Goal: Task Accomplishment & Management: Use online tool/utility

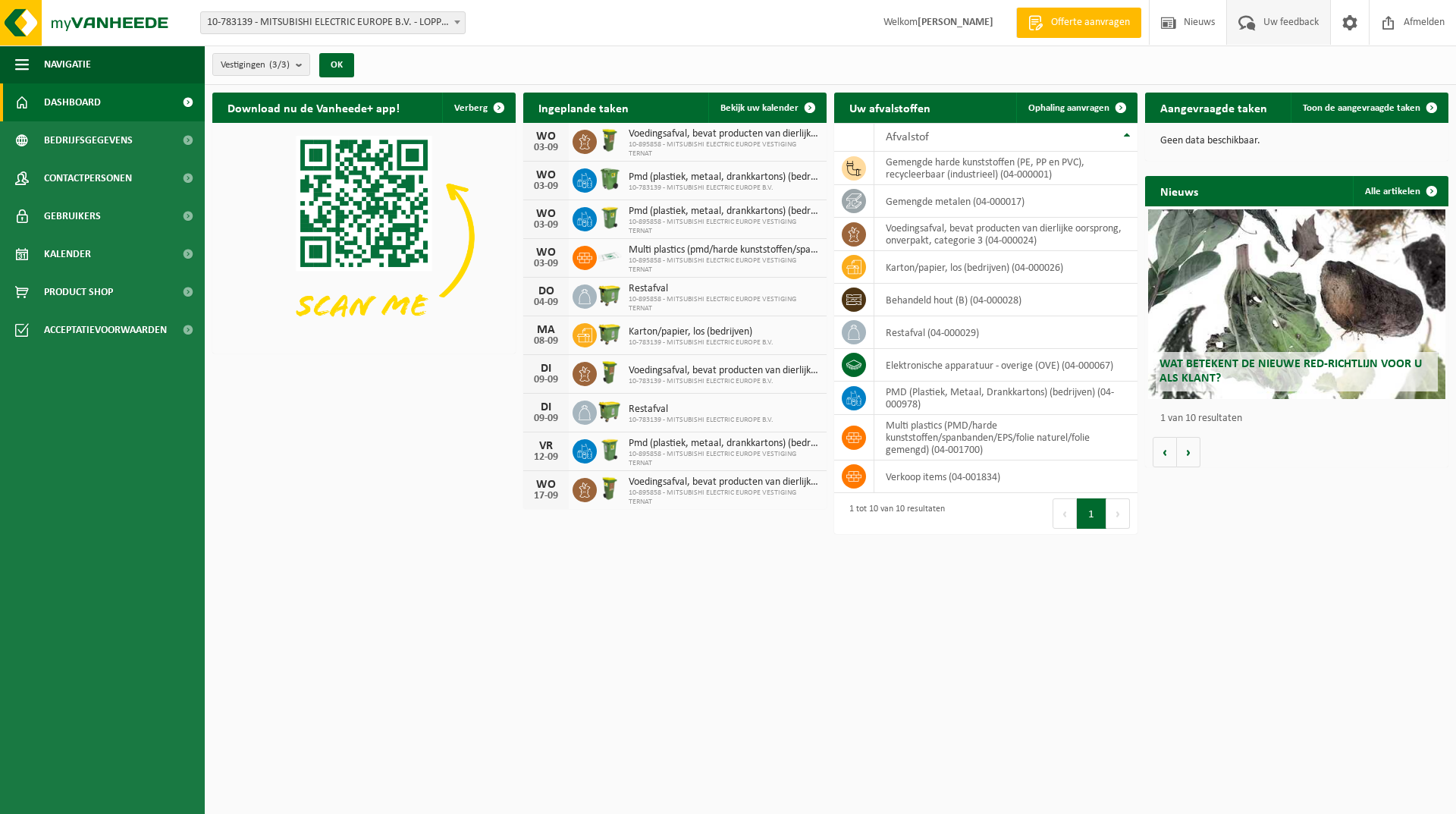
click at [1283, 27] on span "Uw feedback" at bounding box center [1291, 22] width 63 height 44
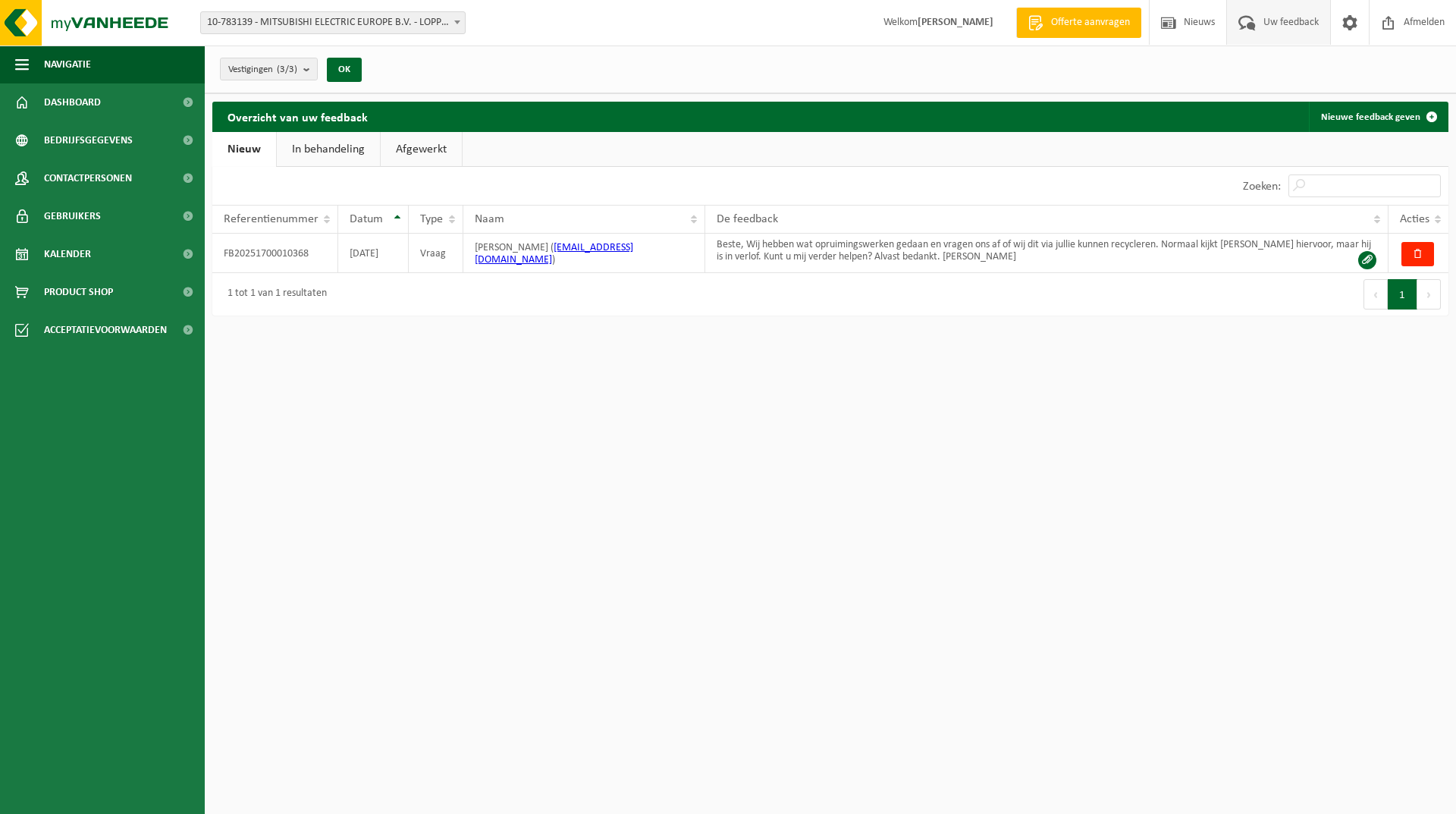
click at [342, 148] on link "In behandeling" at bounding box center [328, 149] width 103 height 35
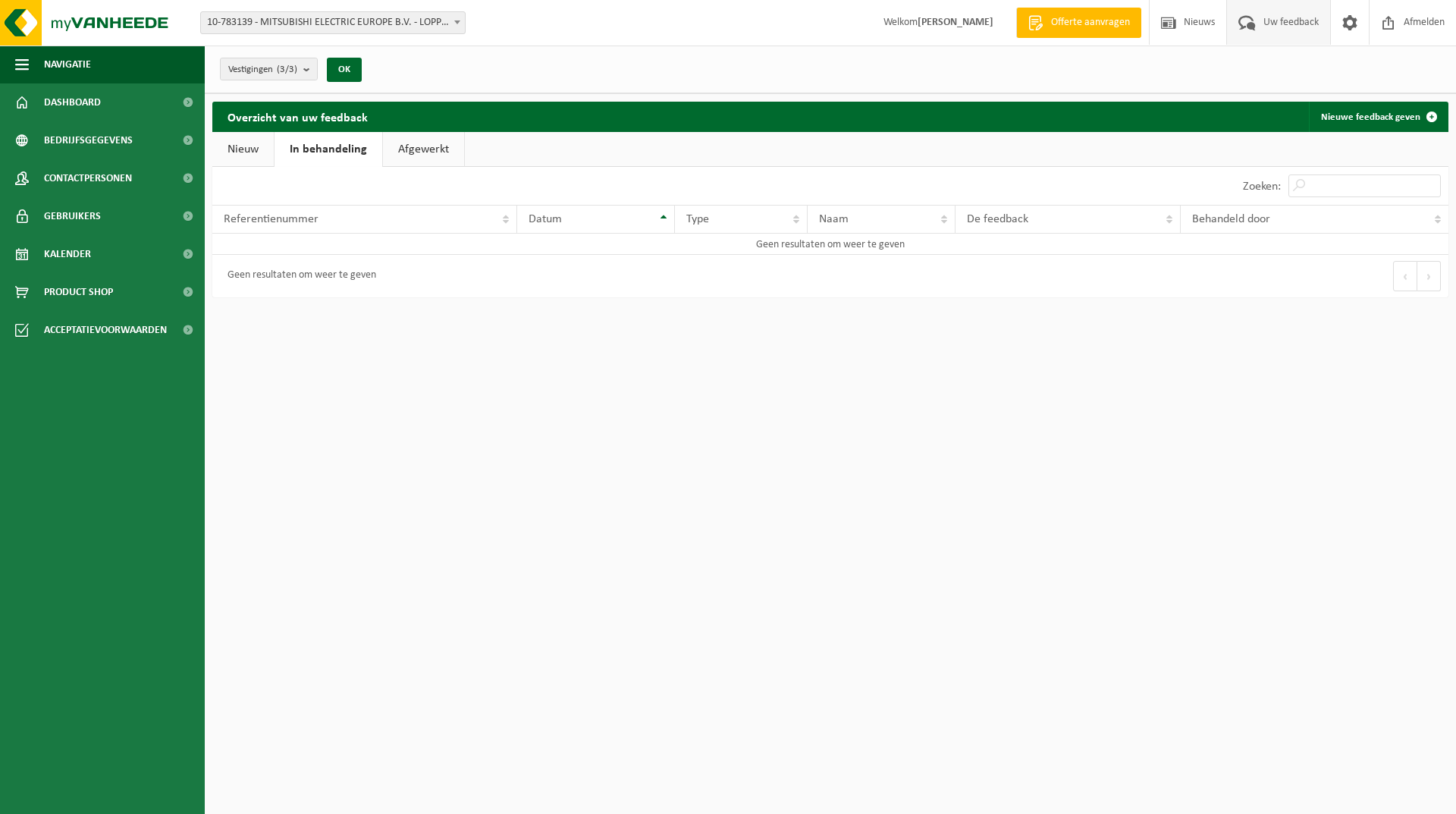
click at [417, 148] on link "Afgewerkt" at bounding box center [424, 149] width 81 height 35
click at [239, 146] on link "Nieuw" at bounding box center [243, 149] width 61 height 35
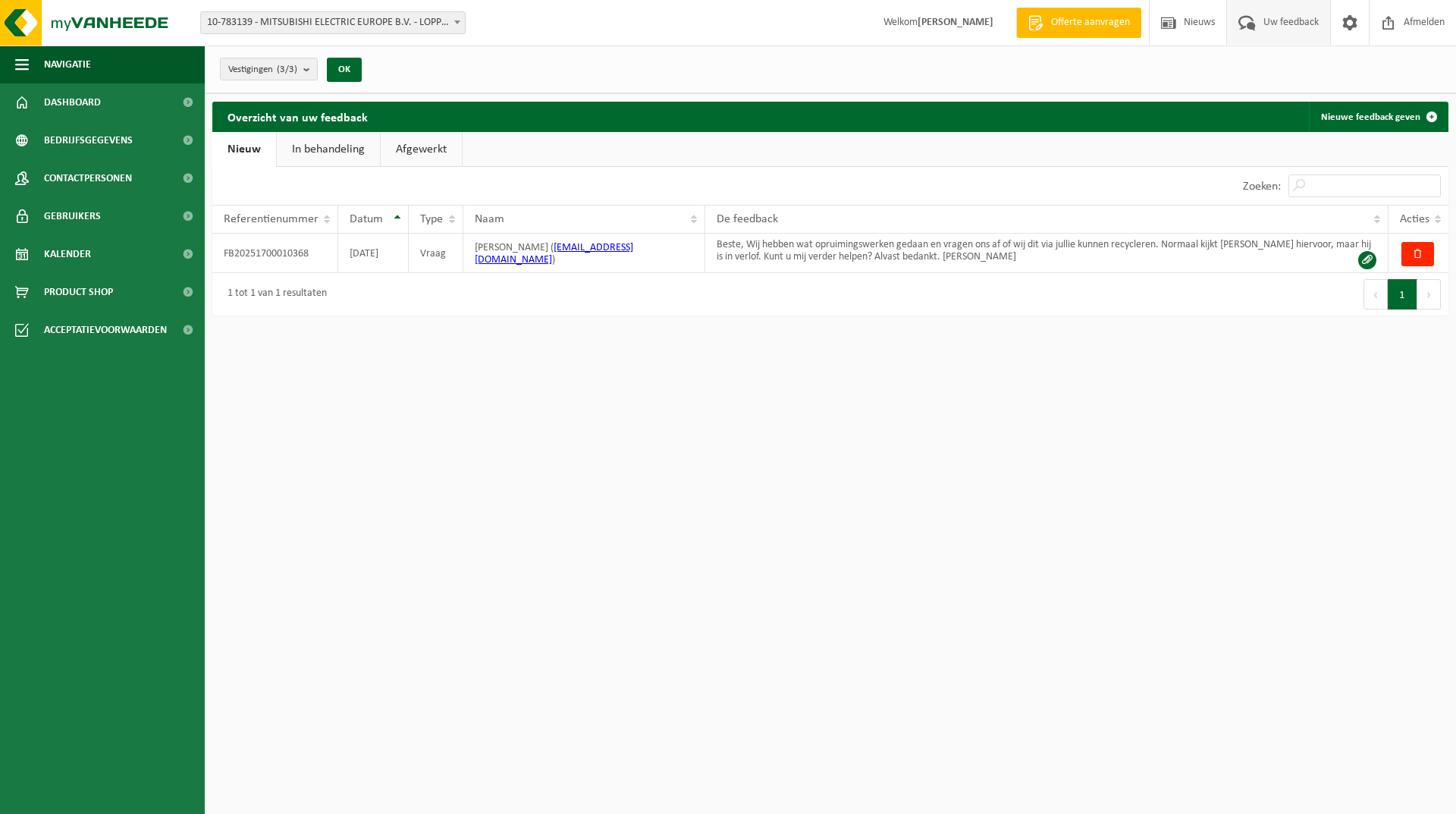
click at [1430, 294] on button "Volgende" at bounding box center [1429, 294] width 23 height 31
click at [1444, 216] on th "Acties" at bounding box center [1419, 219] width 60 height 29
click at [1437, 217] on th "Acties" at bounding box center [1419, 219] width 60 height 29
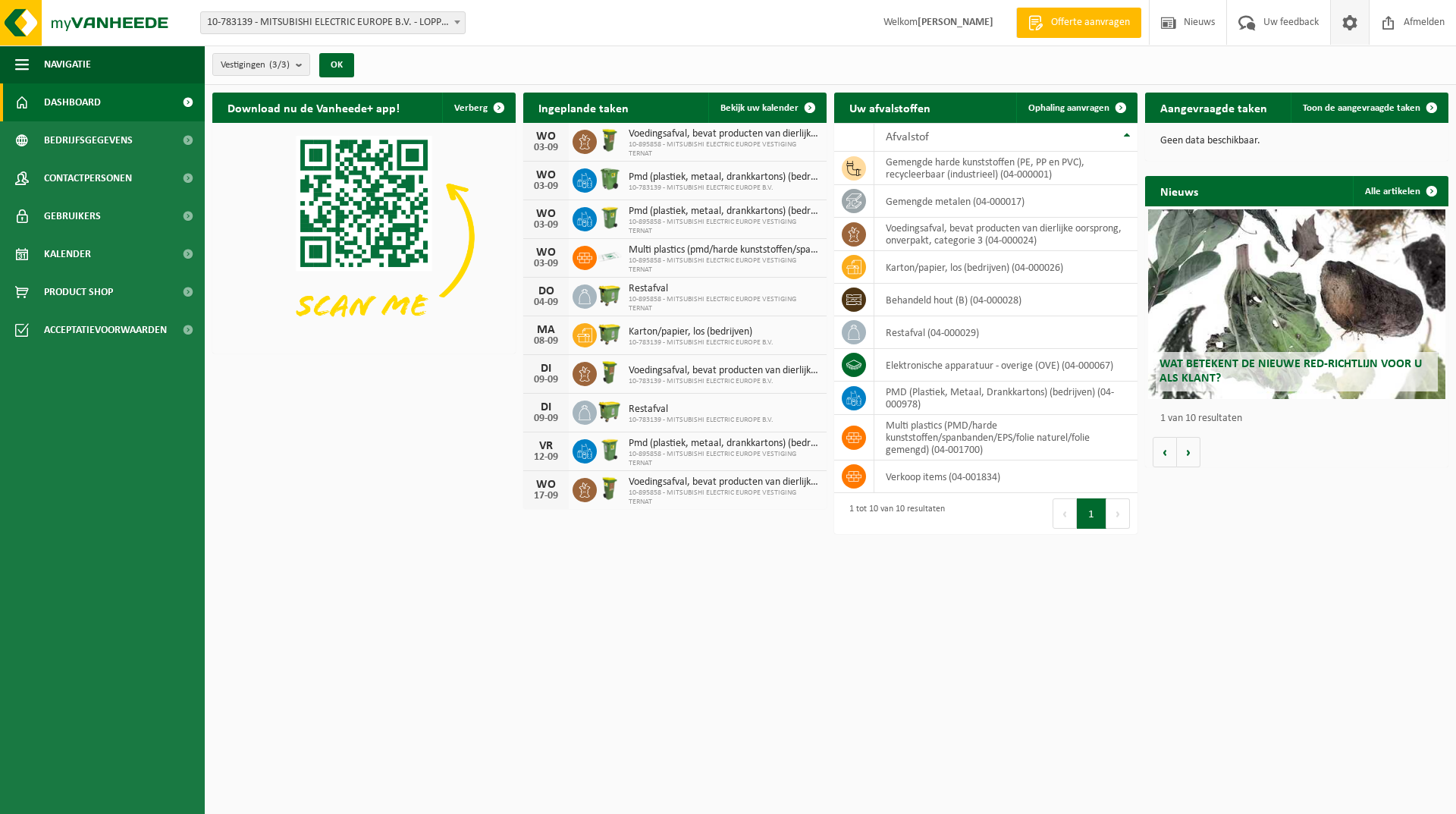
click at [1349, 24] on span at bounding box center [1350, 22] width 23 height 44
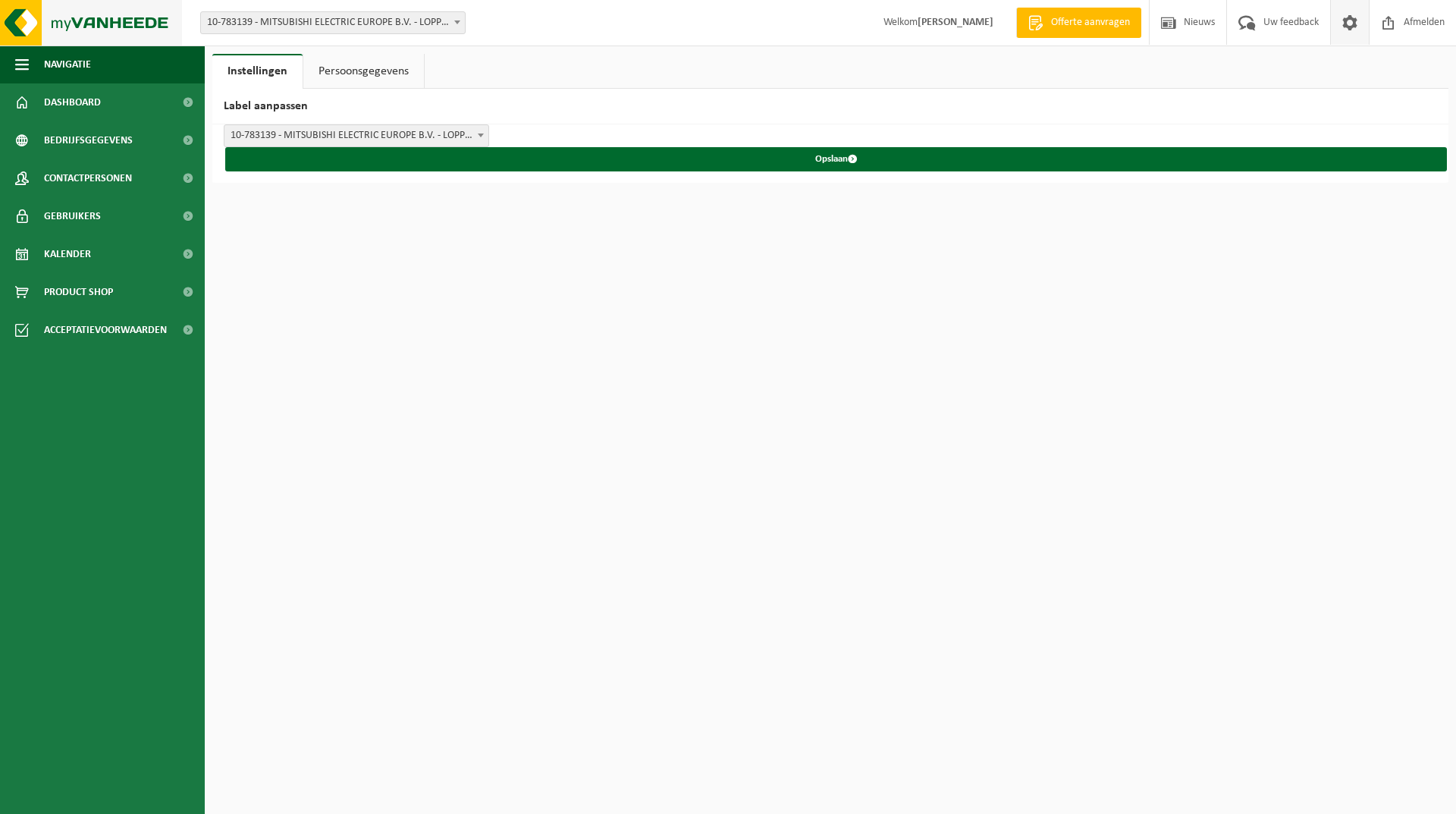
click at [77, 20] on img at bounding box center [91, 23] width 182 height 45
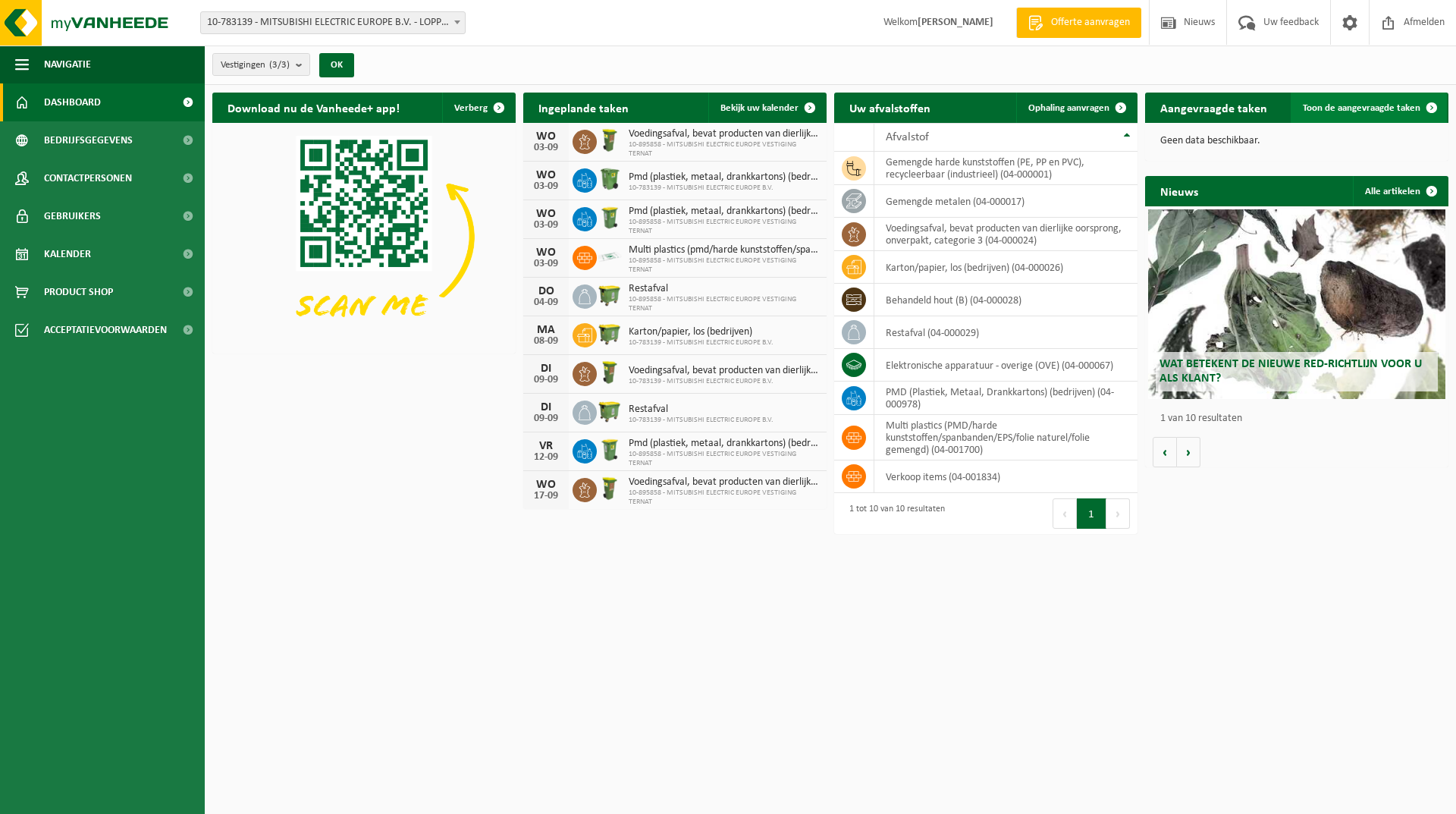
click at [1369, 106] on span "Toon de aangevraagde taken" at bounding box center [1361, 108] width 117 height 10
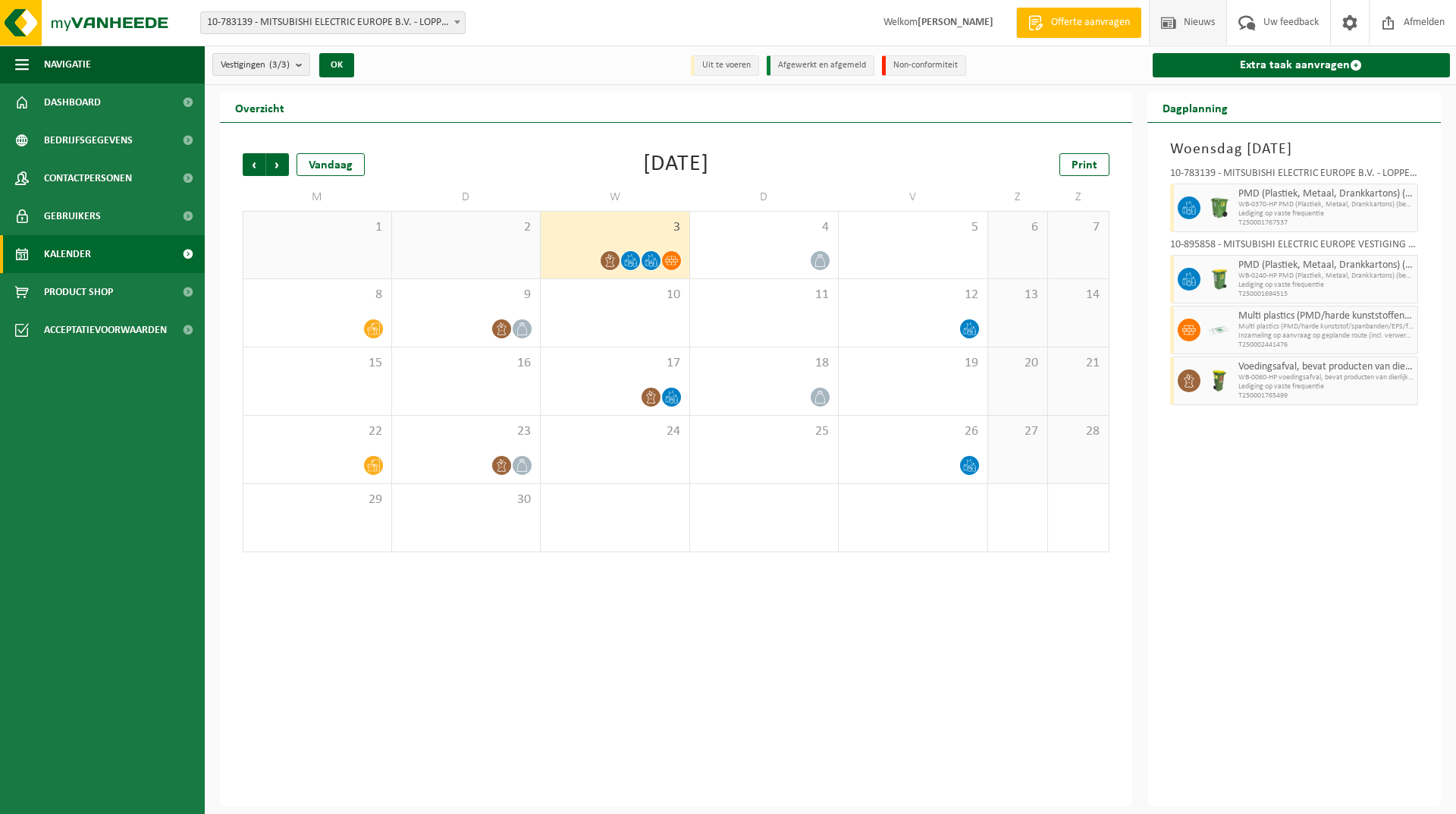
click at [1197, 19] on span "Nieuws" at bounding box center [1200, 22] width 39 height 44
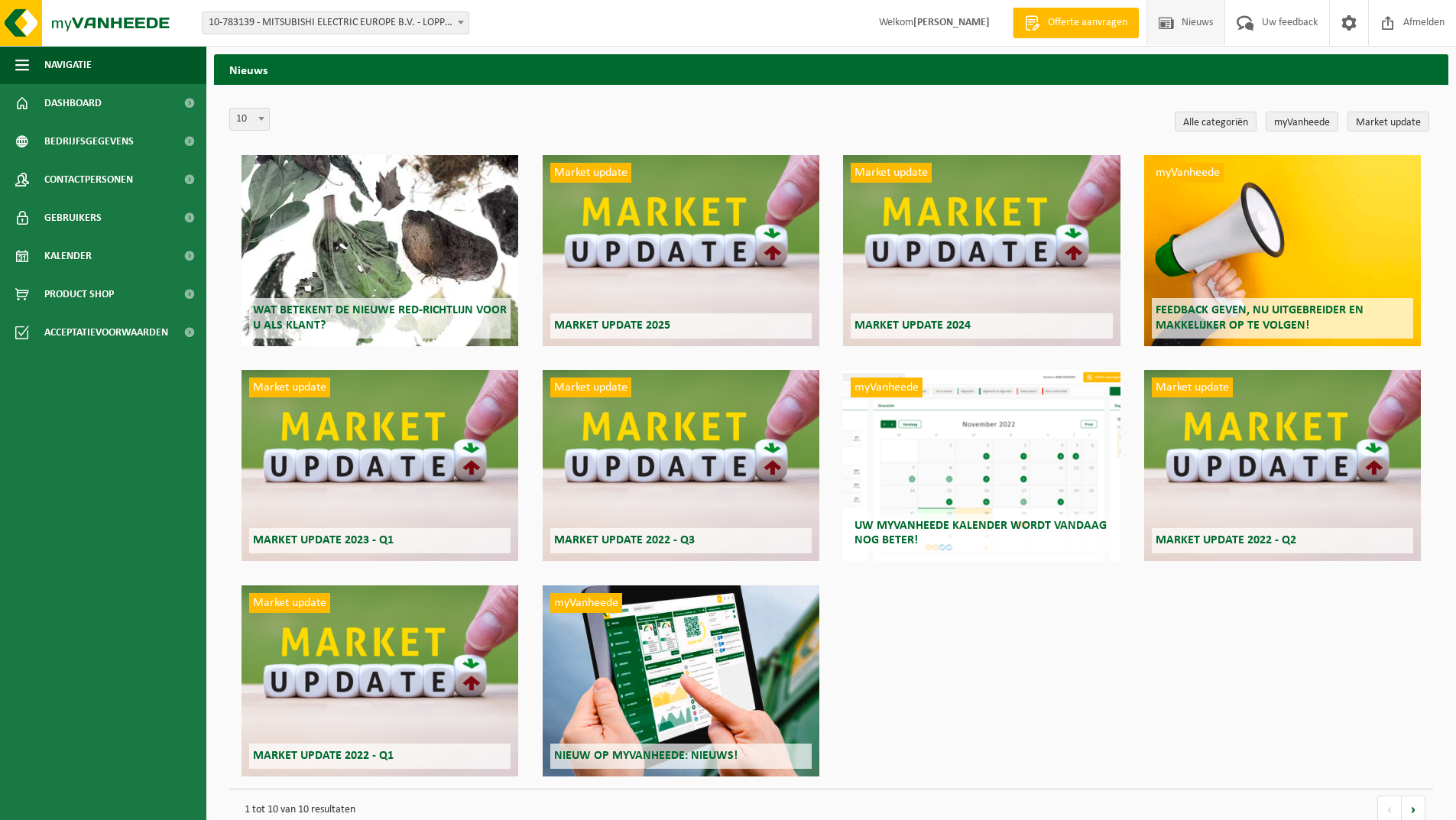
click at [958, 681] on div "Wat betekent de nieuwe RED-richtlijn voor u als klant? Market update Market upd…" at bounding box center [831, 465] width 1204 height 646
click at [420, 303] on h2 "Wat betekent de nieuwe RED-richtlijn voor u als klant?" at bounding box center [380, 318] width 262 height 40
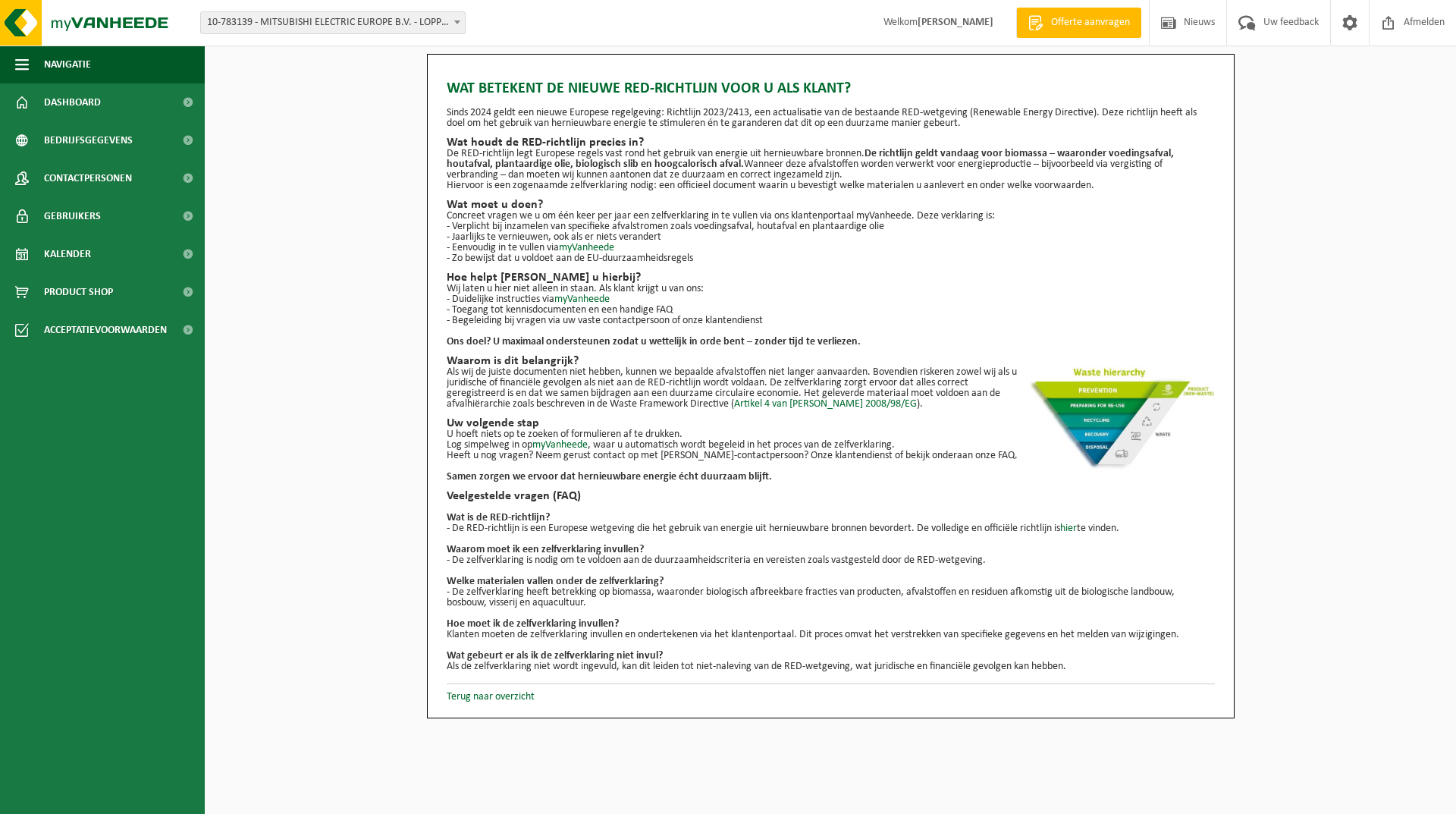
click at [1078, 22] on span "Offerte aanvragen" at bounding box center [1091, 23] width 87 height 15
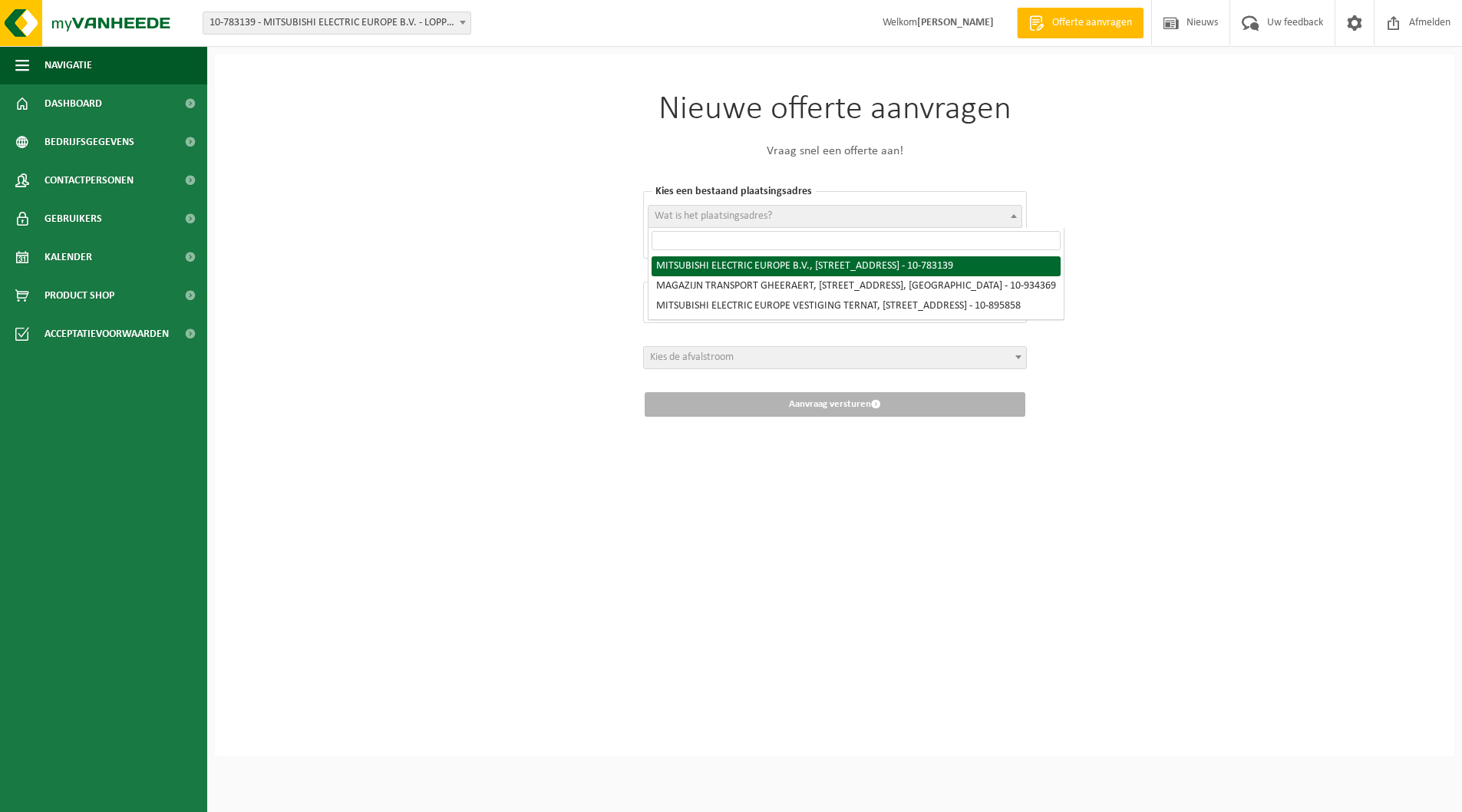
click at [752, 215] on span "Wat is het plaatsingsadres?" at bounding box center [713, 216] width 118 height 11
select select "38276"
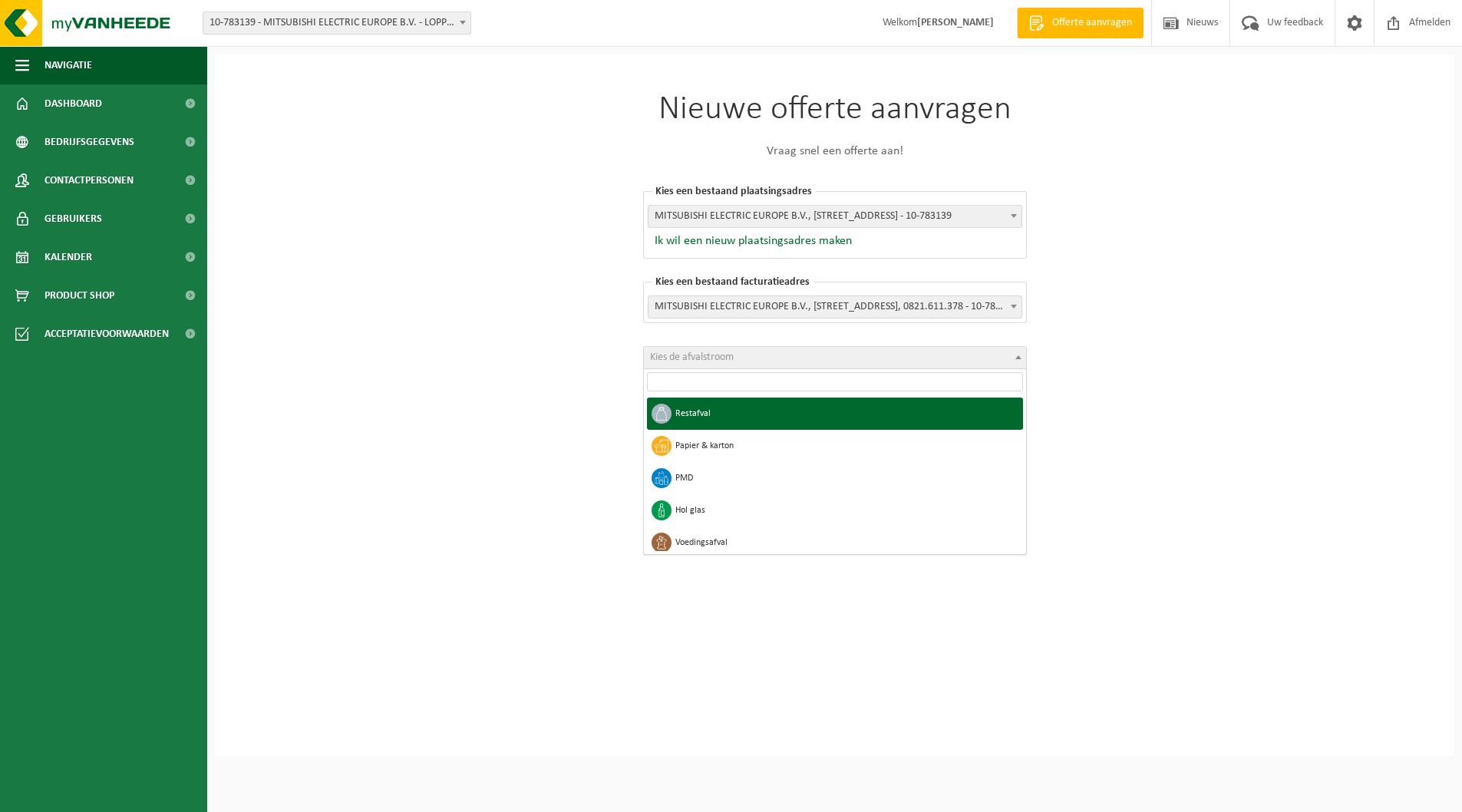
click at [716, 357] on span "Kies de afvalstroom" at bounding box center [692, 357] width 83 height 11
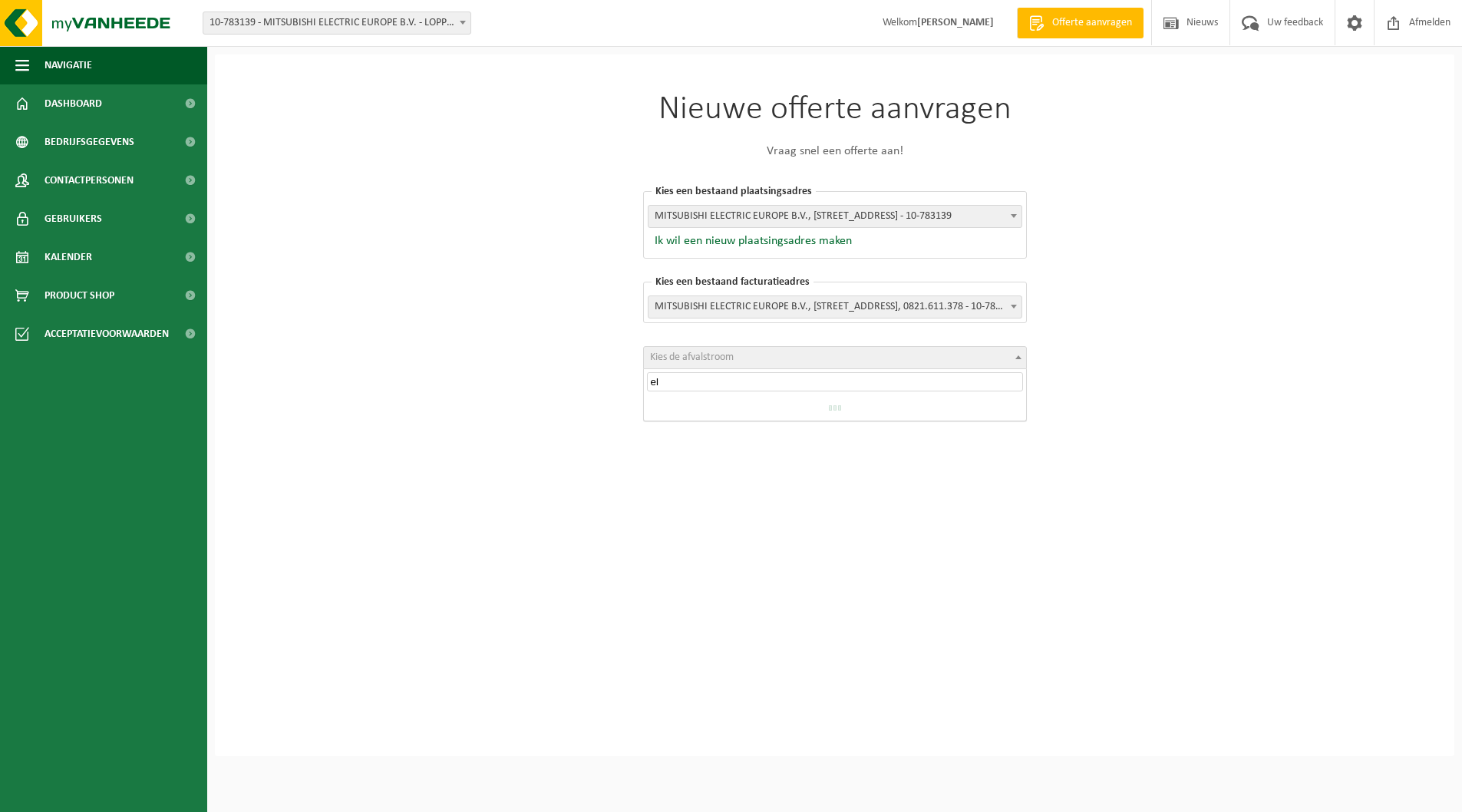
type input "e"
click at [1370, 227] on div "Nieuwe offerte aanvragen Vraag snel een offerte aan! Kies een bestaand plaatsin…" at bounding box center [834, 406] width 1239 height 702
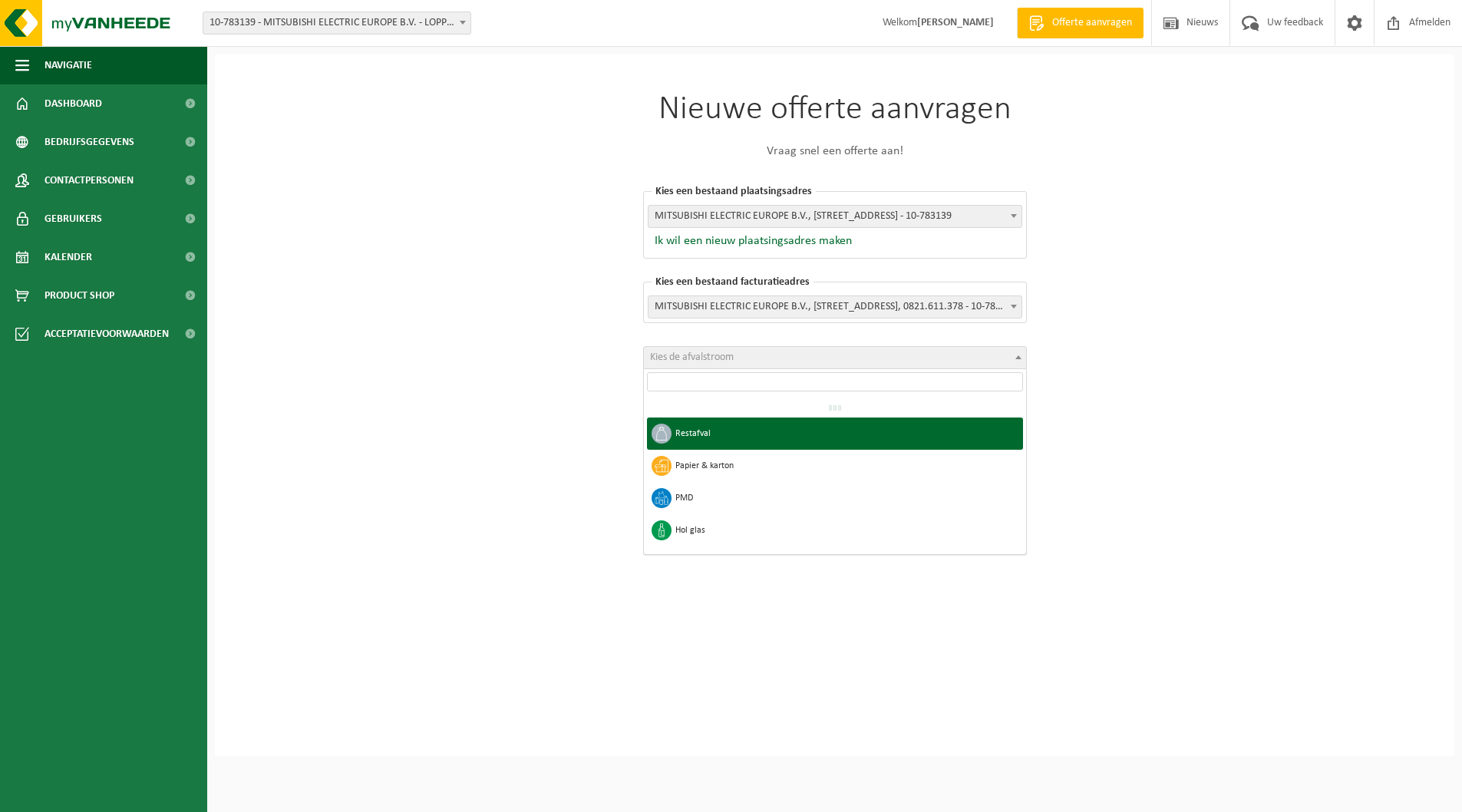
click at [749, 349] on span "Kies de afvalstroom" at bounding box center [834, 357] width 382 height 21
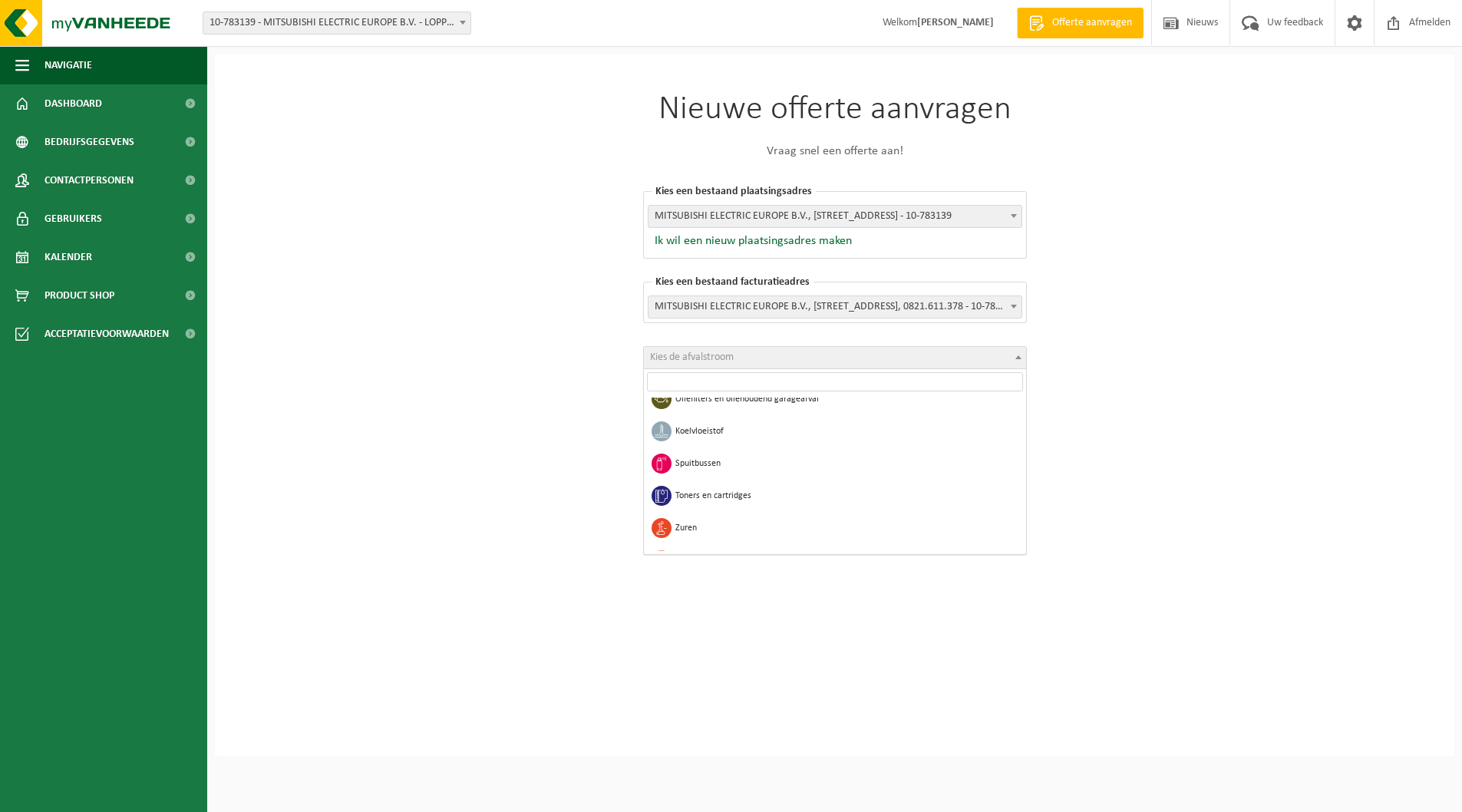
scroll to position [1209, 0]
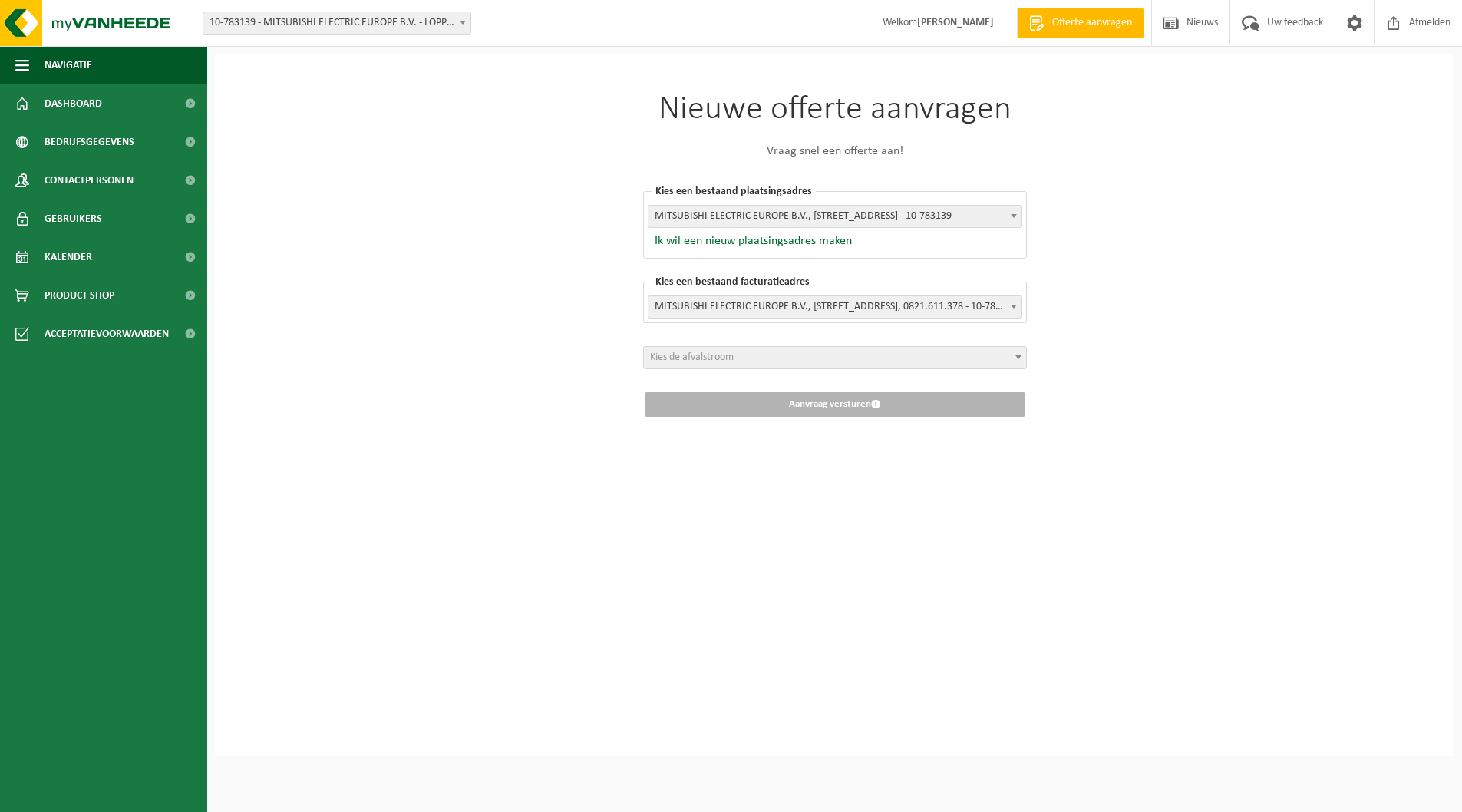
click at [313, 298] on div "Nieuwe offerte aanvragen Vraag snel een offerte aan! Kies een bestaand plaatsin…" at bounding box center [834, 406] width 1239 height 702
click at [71, 258] on span "Kalender" at bounding box center [68, 257] width 47 height 38
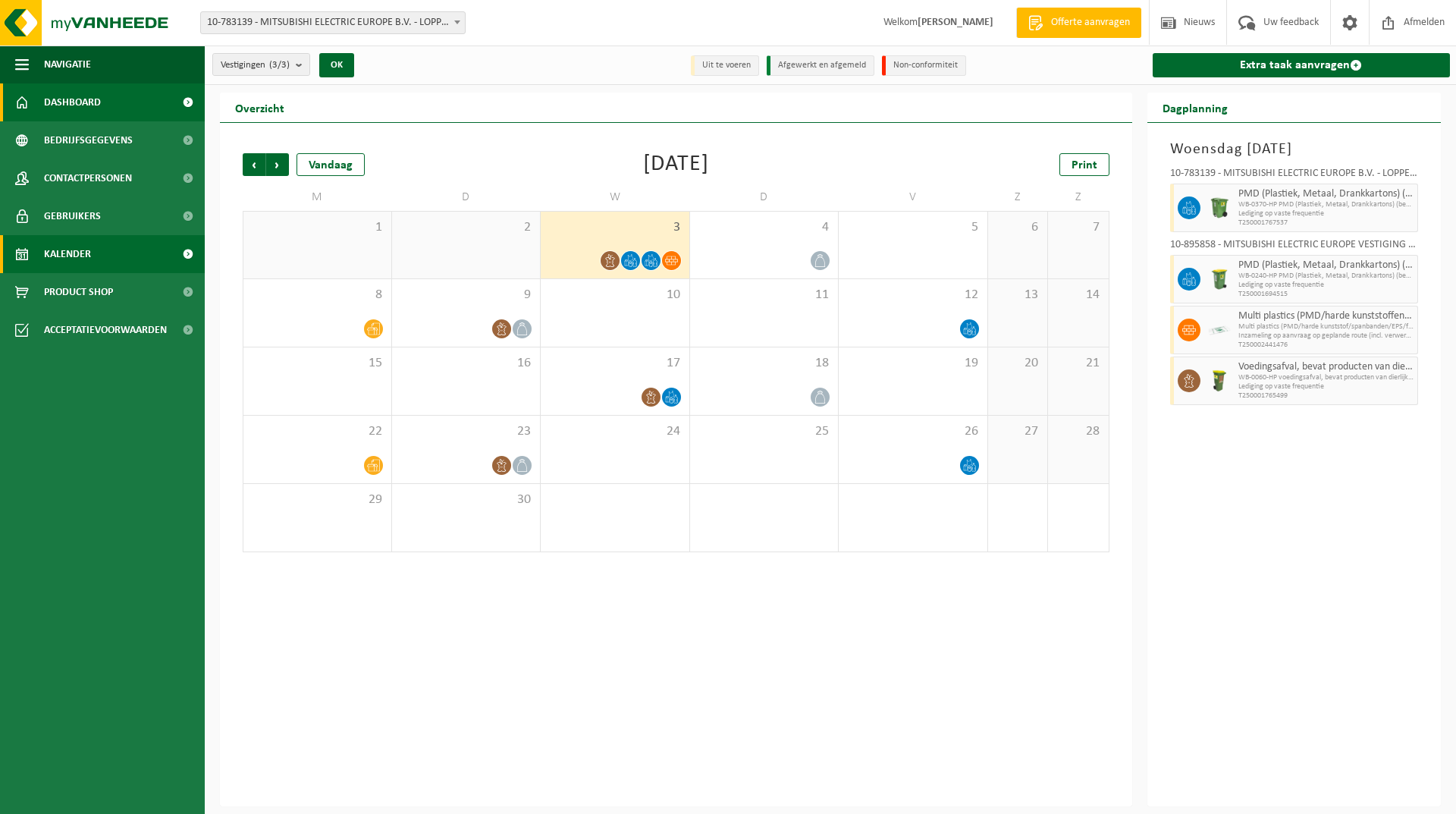
click at [67, 92] on span "Dashboard" at bounding box center [72, 102] width 57 height 38
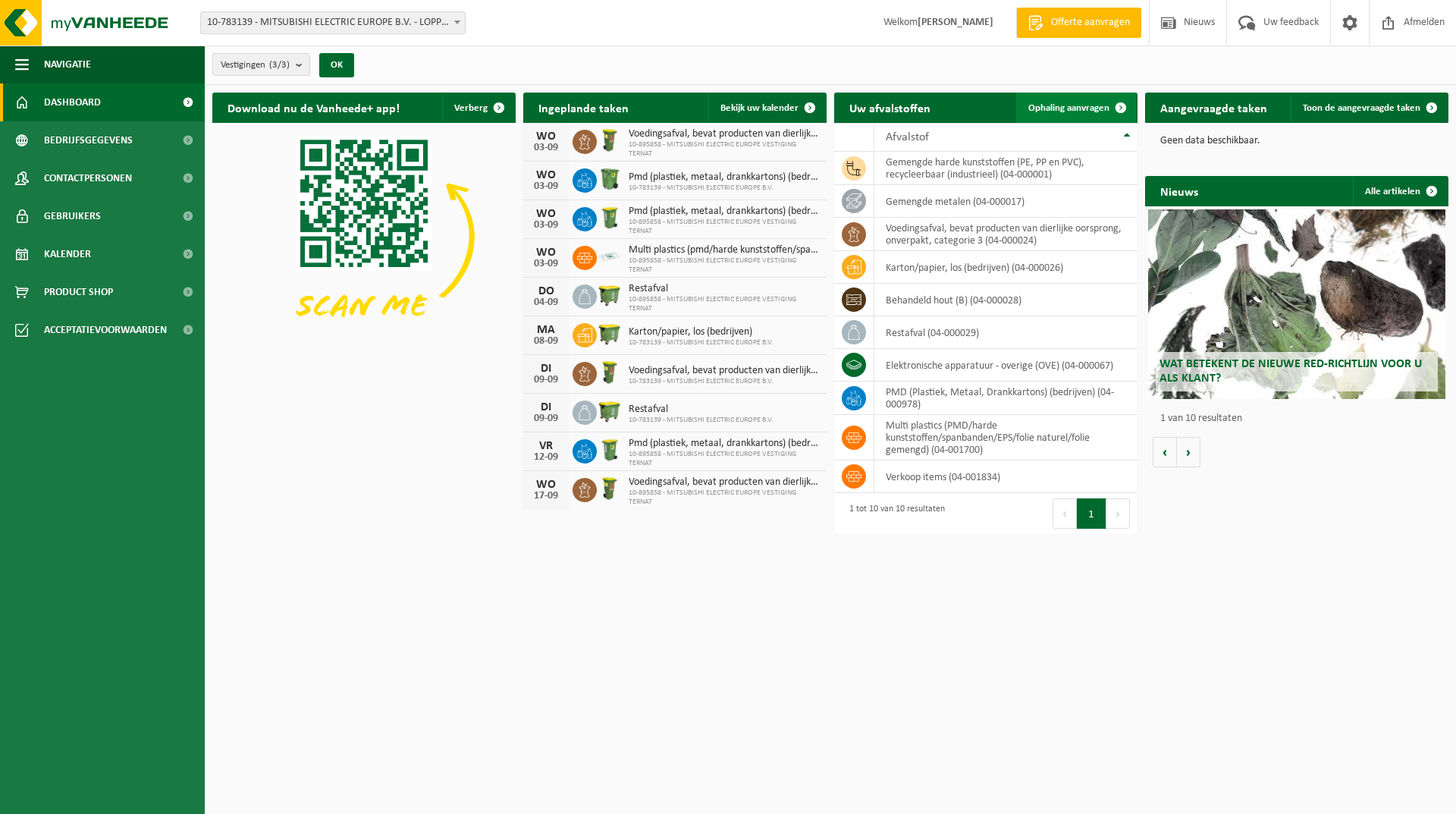
click at [1114, 109] on span at bounding box center [1121, 108] width 31 height 31
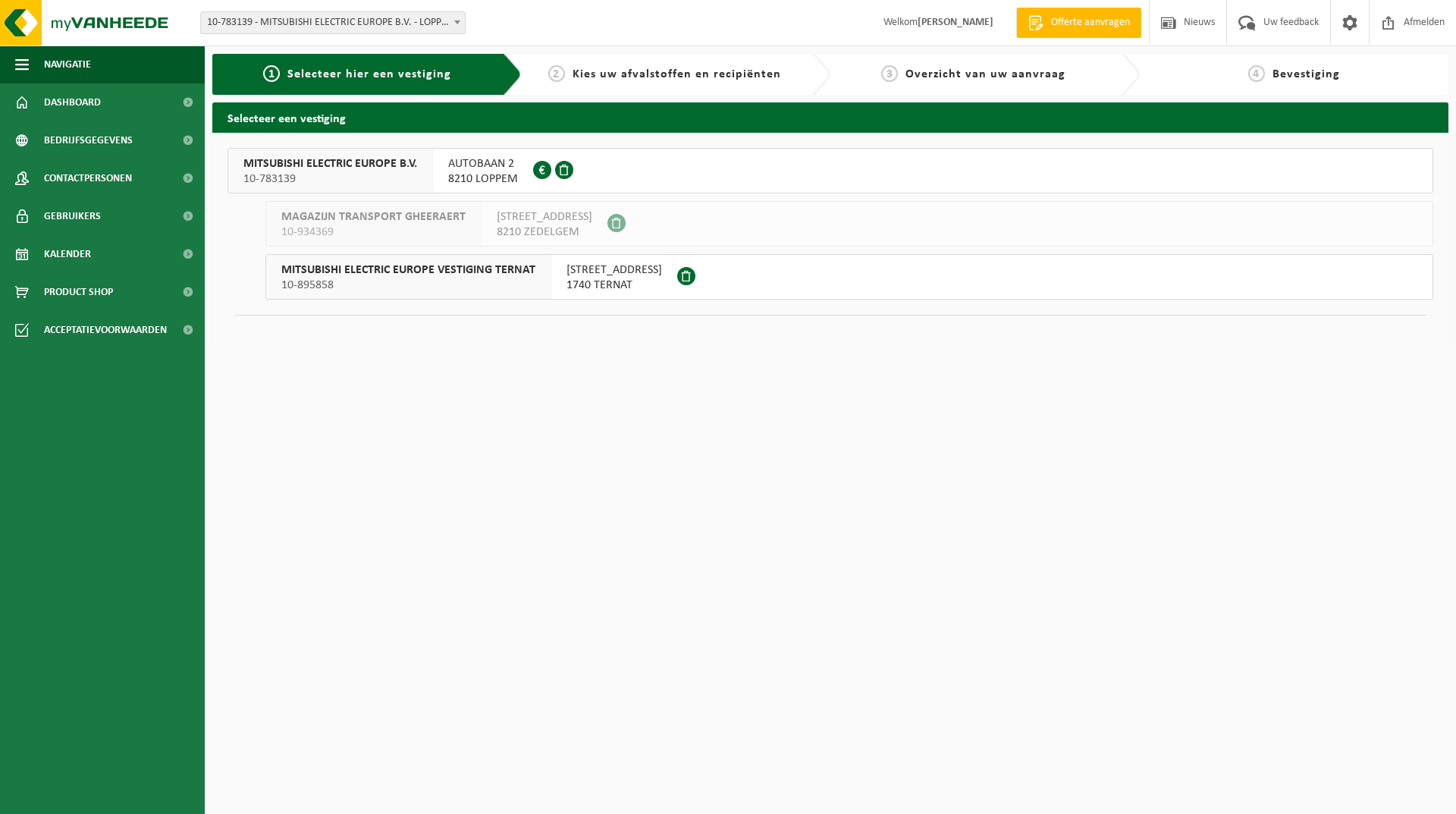
click at [493, 168] on span "AUTOBAAN 2" at bounding box center [483, 163] width 70 height 15
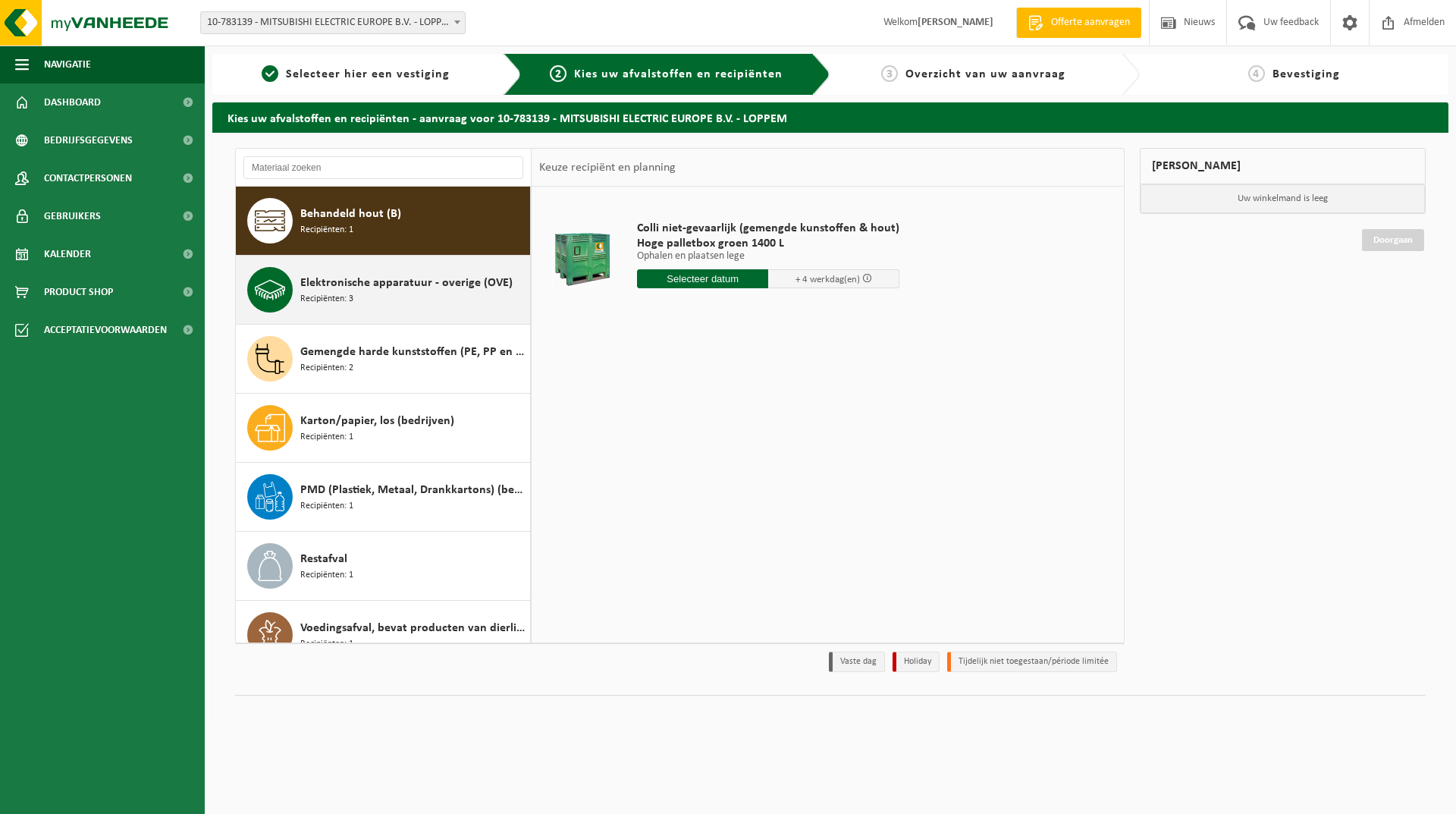
click at [418, 276] on span "Elektronische apparatuur - overige (OVE)" at bounding box center [407, 283] width 213 height 19
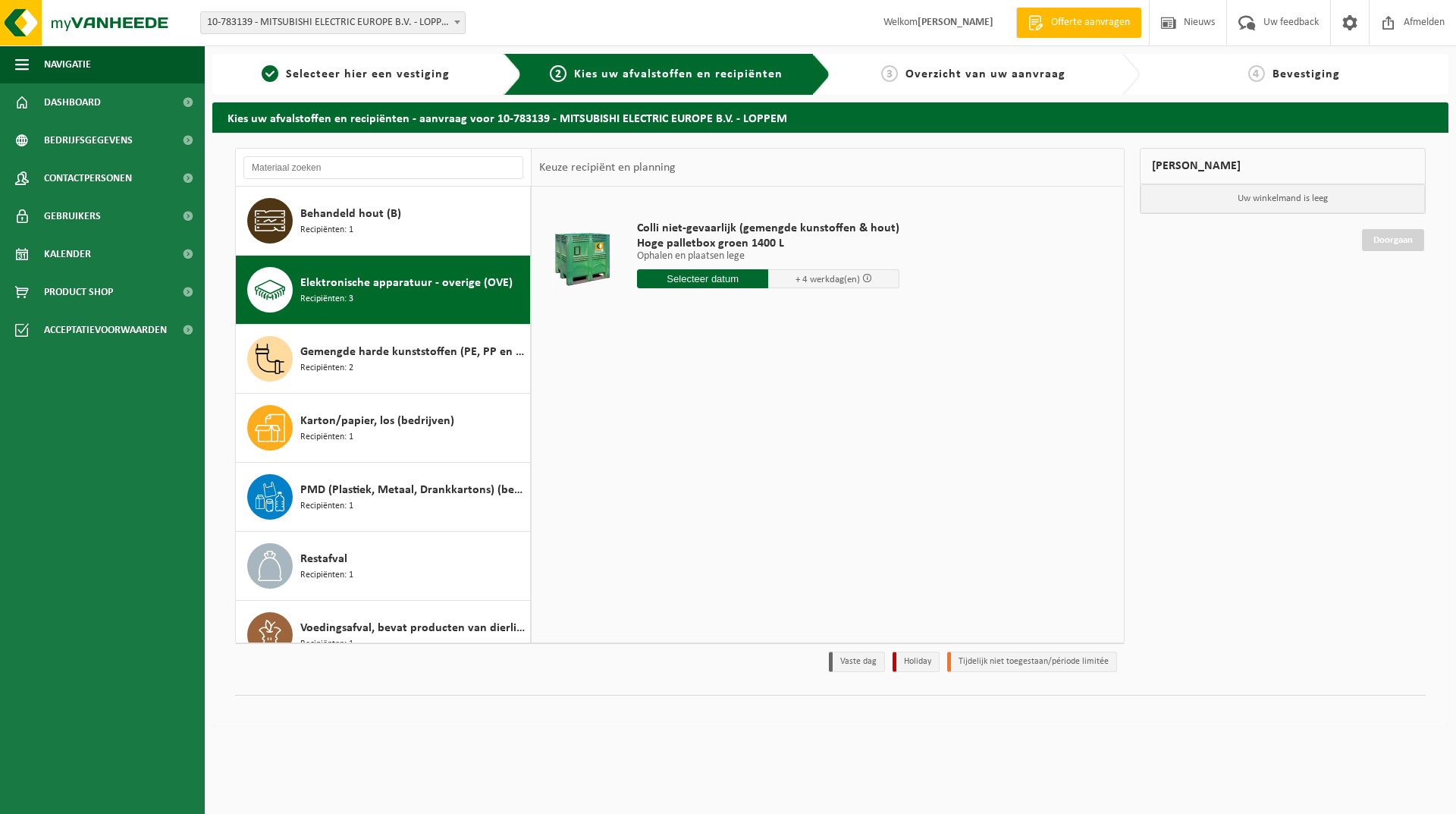
scroll to position [27, 0]
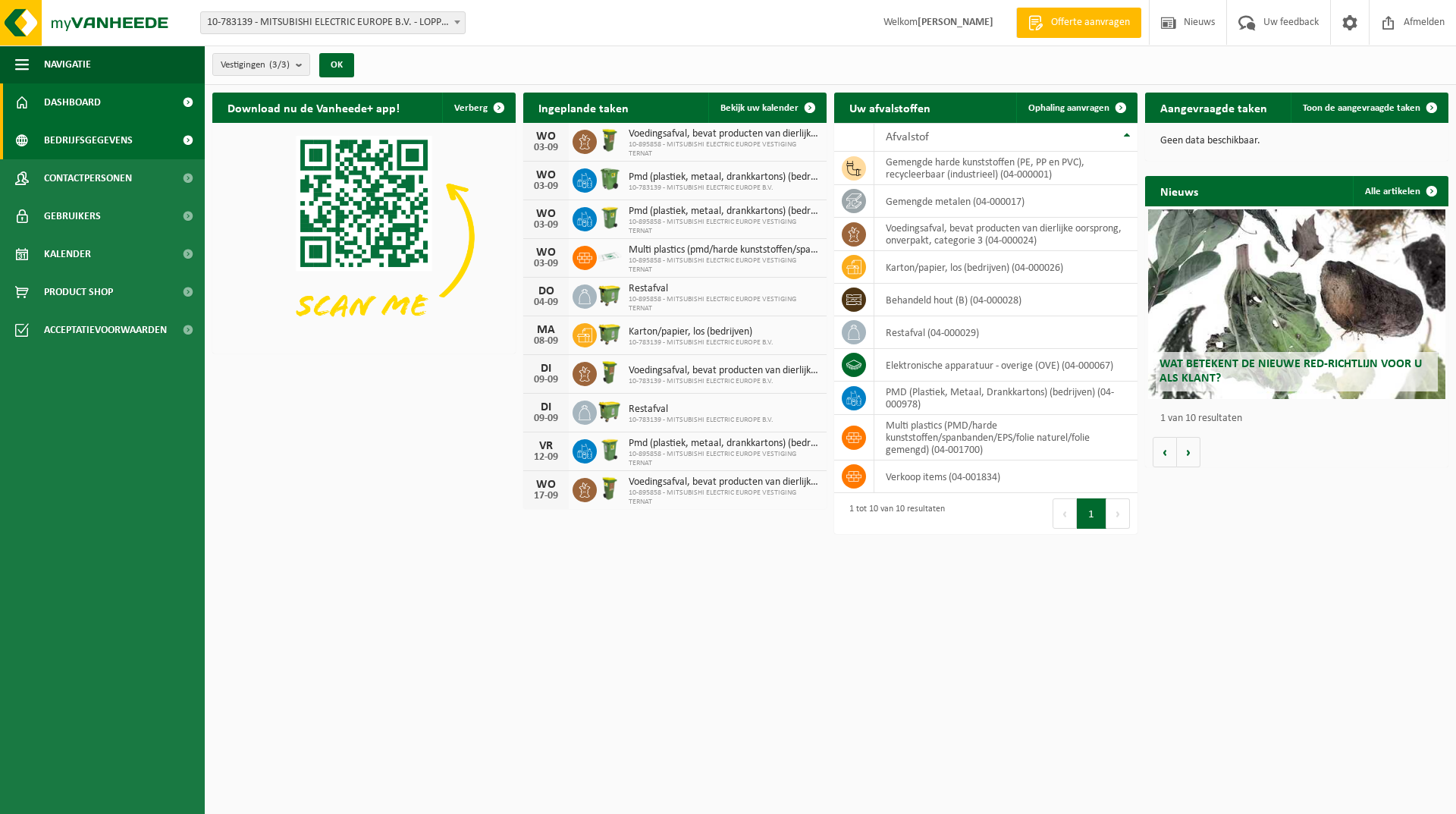
click at [105, 141] on span "Bedrijfsgegevens" at bounding box center [88, 140] width 89 height 38
